Goal: Task Accomplishment & Management: Manage account settings

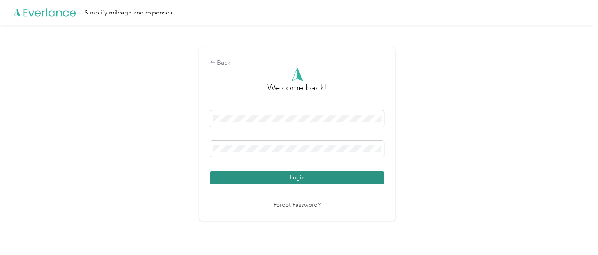
click at [296, 178] on button "Login" at bounding box center [297, 178] width 174 height 14
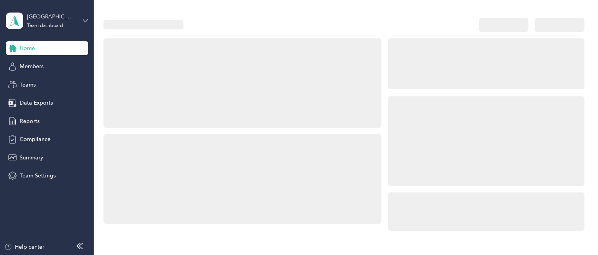
click at [85, 20] on icon at bounding box center [85, 20] width 5 height 5
click at [61, 83] on div "Personal dashboard" at bounding box center [132, 82] width 242 height 14
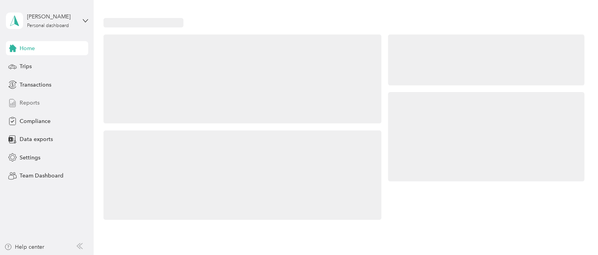
click at [31, 102] on span "Reports" at bounding box center [30, 103] width 20 height 8
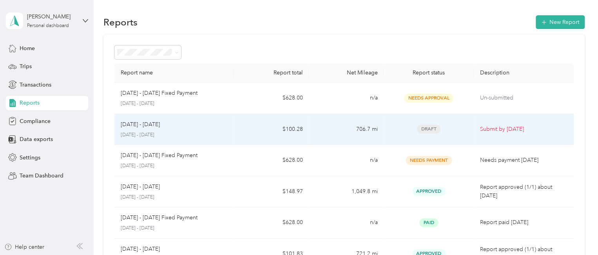
click at [127, 125] on p "[DATE] - [DATE]" at bounding box center [140, 124] width 39 height 9
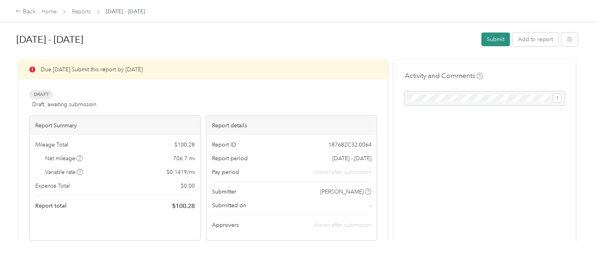
click at [492, 40] on button "Submit" at bounding box center [495, 40] width 29 height 14
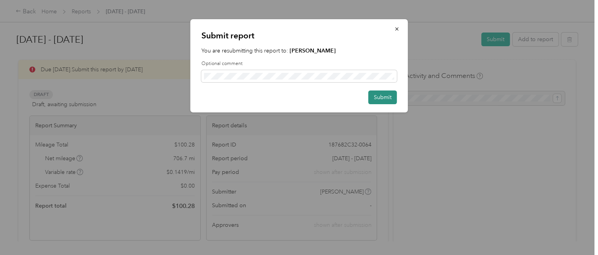
click at [383, 95] on button "Submit" at bounding box center [382, 97] width 29 height 14
